Goal: Task Accomplishment & Management: Manage account settings

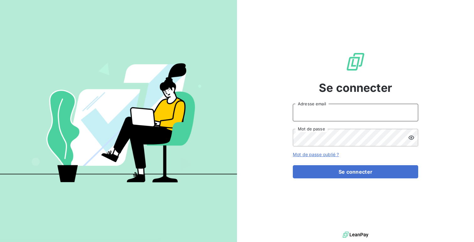
click at [329, 107] on input "Adresse email" at bounding box center [355, 113] width 125 height 18
type input "admin@aaalocatour"
click at [293, 165] on button "Se connecter" at bounding box center [355, 171] width 125 height 13
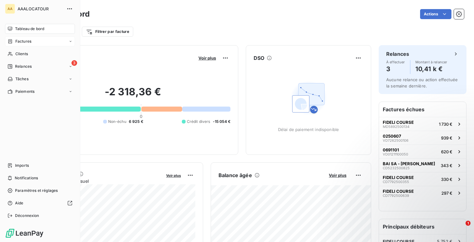
click at [28, 42] on span "Factures" at bounding box center [23, 42] width 16 height 6
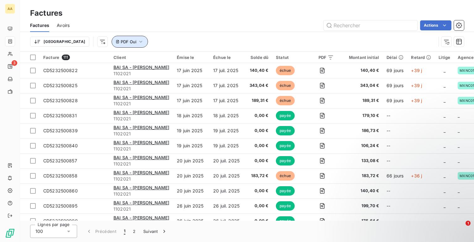
click at [121, 41] on span "PDF Oui" at bounding box center [129, 41] width 16 height 5
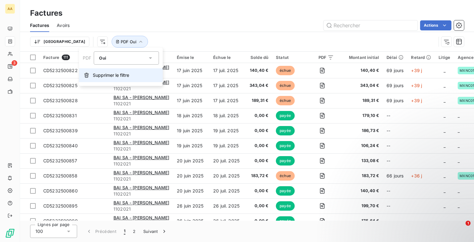
click at [105, 78] on button "Supprimer le filtre" at bounding box center [121, 75] width 84 height 14
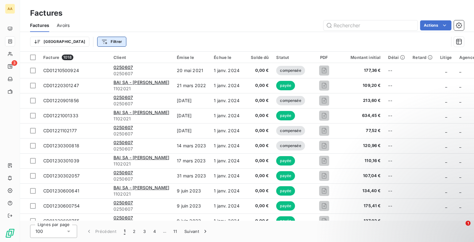
click at [74, 43] on html "AA 3 Factures Factures Avoirs Actions Trier Filtrer Facture 1018 Client Émise l…" at bounding box center [237, 121] width 474 height 242
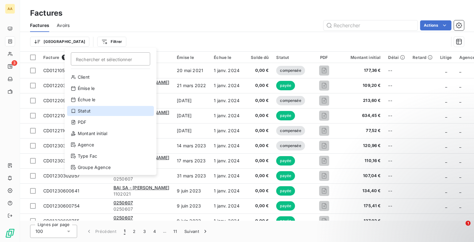
click at [94, 115] on div "Statut" at bounding box center [110, 111] width 87 height 10
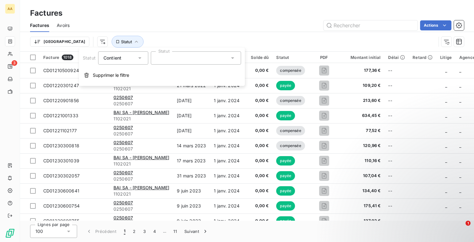
click at [169, 59] on div at bounding box center [196, 57] width 90 height 13
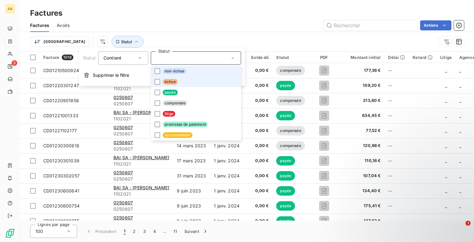
click at [175, 76] on li "non-échue" at bounding box center [196, 71] width 90 height 11
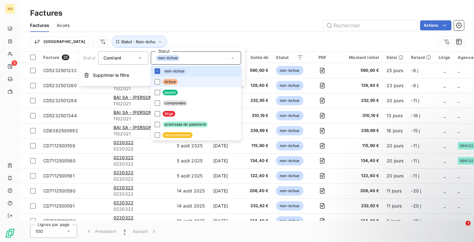
click at [175, 83] on span "échue" at bounding box center [170, 82] width 15 height 6
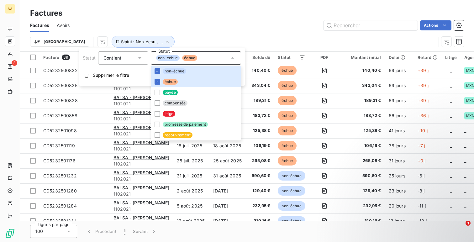
click at [191, 44] on div "Trier Statut : Non-échu , ..." at bounding box center [233, 42] width 406 height 12
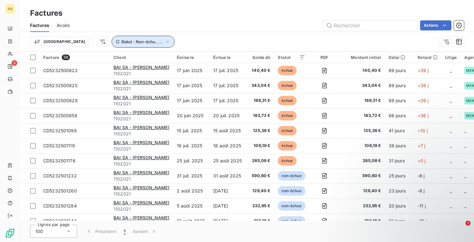
click at [122, 44] on span "Statut : Non-échu , ..." at bounding box center [142, 41] width 42 height 5
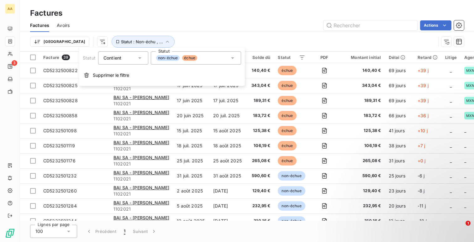
click at [168, 62] on div "non-échue échue" at bounding box center [196, 57] width 90 height 13
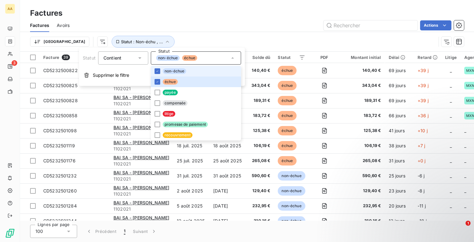
click at [170, 72] on span "non-échue" at bounding box center [175, 71] width 24 height 6
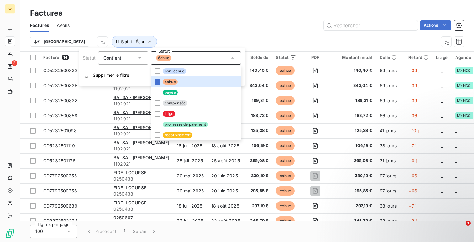
click at [177, 37] on div "Trier Statut : Échu" at bounding box center [233, 42] width 406 height 12
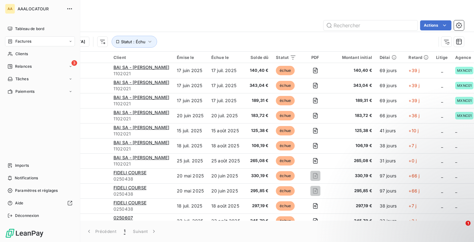
click at [17, 53] on span "Clients" at bounding box center [21, 54] width 13 height 6
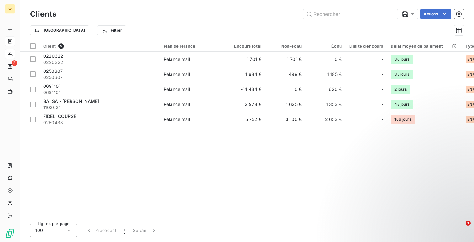
type input "1102021"
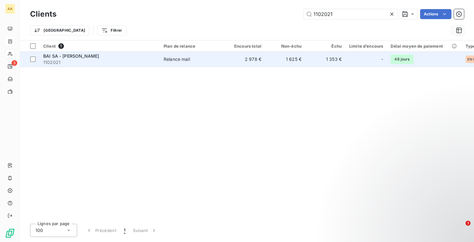
click at [119, 61] on span "1102021" at bounding box center [99, 62] width 113 height 6
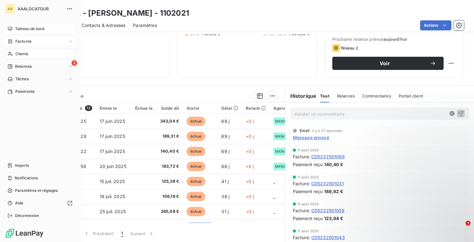
click at [13, 27] on div "Tableau de bord" at bounding box center [40, 29] width 70 height 10
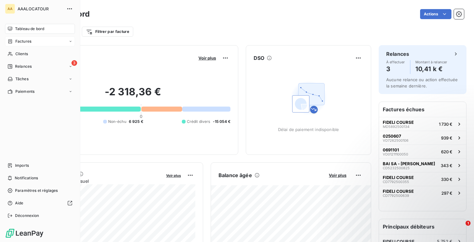
click at [18, 52] on span "Clients" at bounding box center [21, 54] width 13 height 6
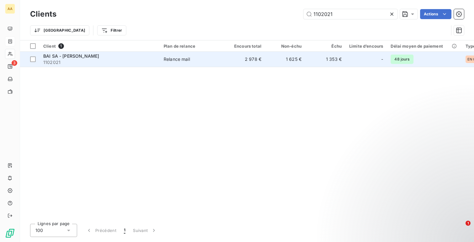
click at [89, 62] on span "1102021" at bounding box center [99, 62] width 113 height 6
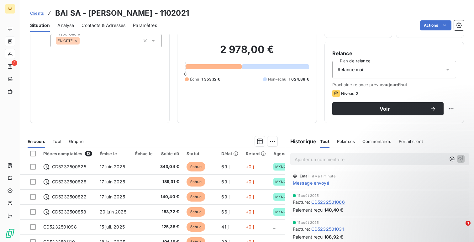
scroll to position [48, 0]
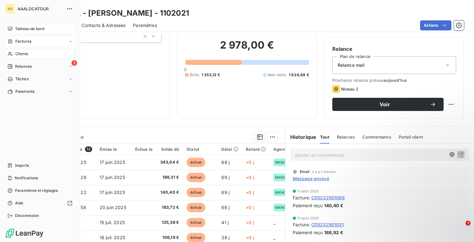
click at [24, 32] on div "Tableau de bord" at bounding box center [40, 29] width 70 height 10
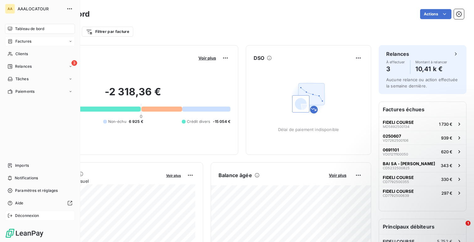
click at [16, 214] on span "Déconnexion" at bounding box center [27, 216] width 24 height 6
